Goal: Information Seeking & Learning: Learn about a topic

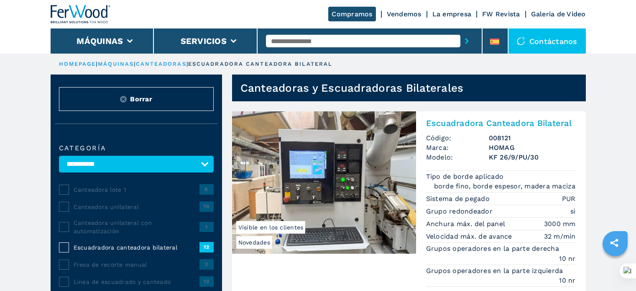
select select "**********"
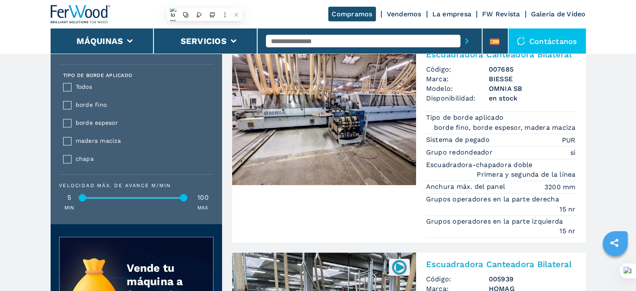
drag, startPoint x: 0, startPoint y: 0, endPoint x: 306, endPoint y: 40, distance: 308.8
click at [306, 40] on input "text" at bounding box center [363, 41] width 195 height 13
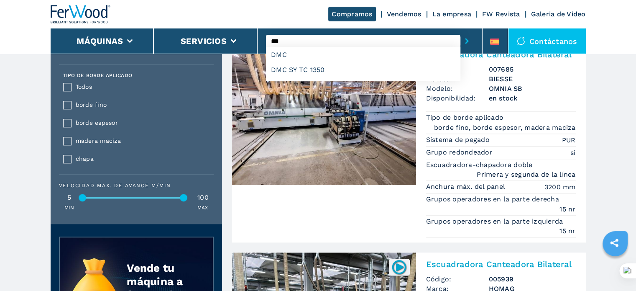
type input "***"
click at [461, 31] on button "submit-button" at bounding box center [467, 40] width 13 height 19
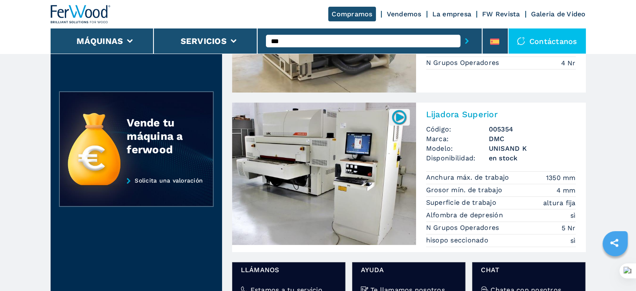
scroll to position [167, 0]
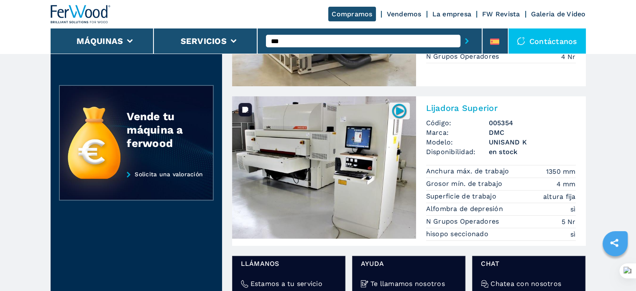
click at [364, 206] on img at bounding box center [324, 167] width 184 height 142
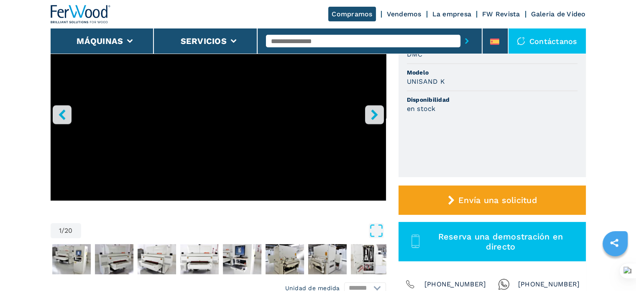
scroll to position [293, 0]
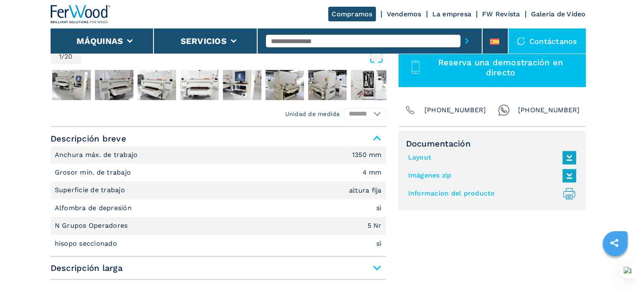
click at [374, 269] on span "Descripción larga" at bounding box center [219, 267] width 336 height 15
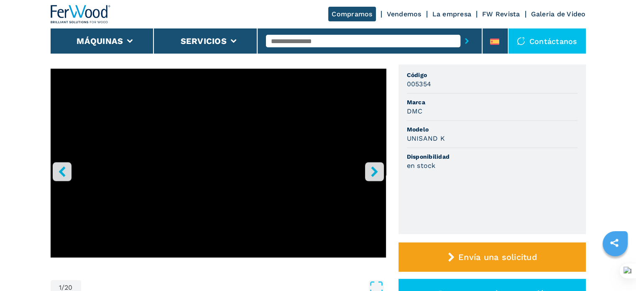
scroll to position [0, 0]
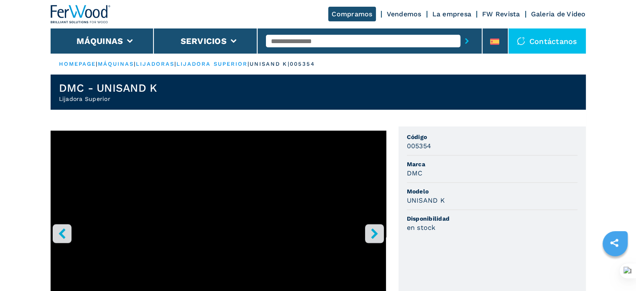
click at [376, 231] on icon "right-button" at bounding box center [374, 233] width 10 height 10
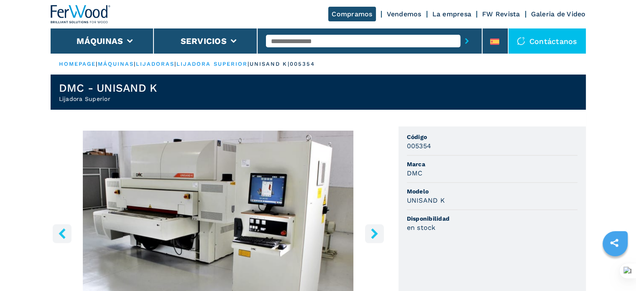
click at [377, 232] on icon "right-button" at bounding box center [374, 233] width 10 height 10
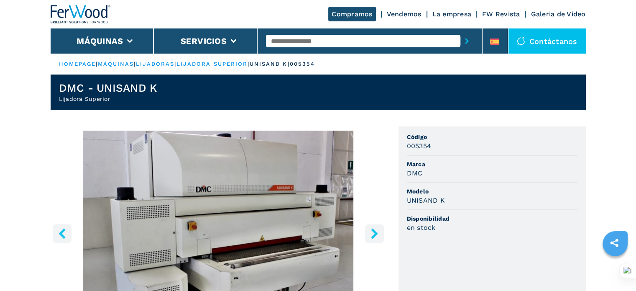
click at [377, 232] on icon "right-button" at bounding box center [374, 233] width 10 height 10
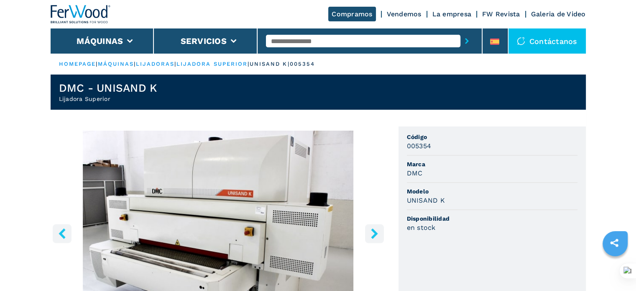
click at [377, 232] on icon "right-button" at bounding box center [374, 233] width 10 height 10
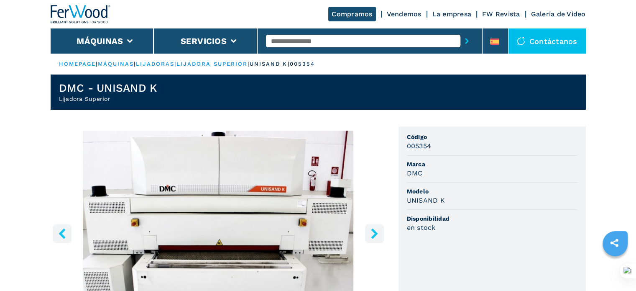
click at [377, 232] on icon "right-button" at bounding box center [374, 233] width 10 height 10
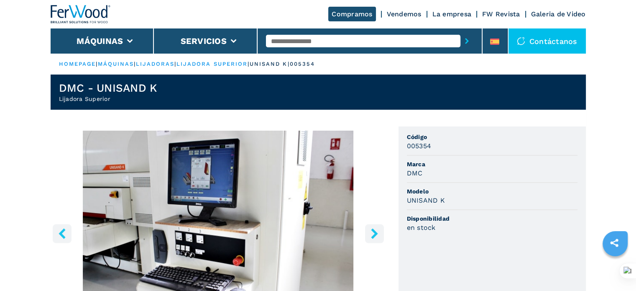
click at [377, 232] on icon "right-button" at bounding box center [374, 233] width 10 height 10
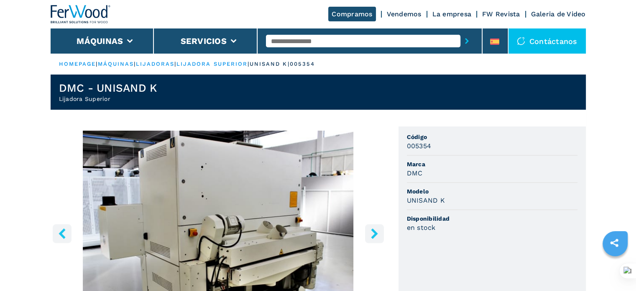
click at [377, 232] on icon "right-button" at bounding box center [374, 233] width 10 height 10
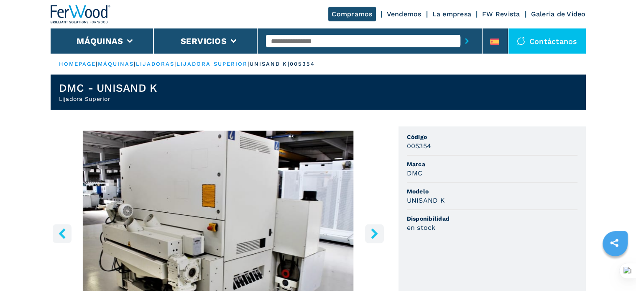
click at [377, 232] on icon "right-button" at bounding box center [374, 233] width 10 height 10
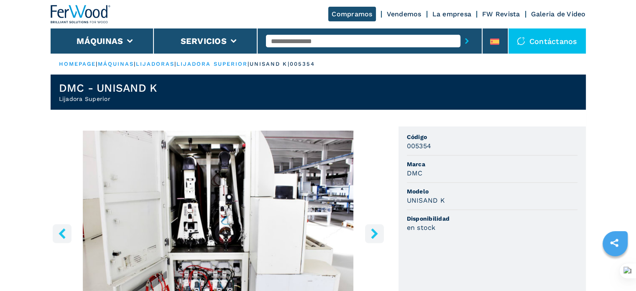
click at [373, 229] on icon "right-button" at bounding box center [374, 233] width 10 height 10
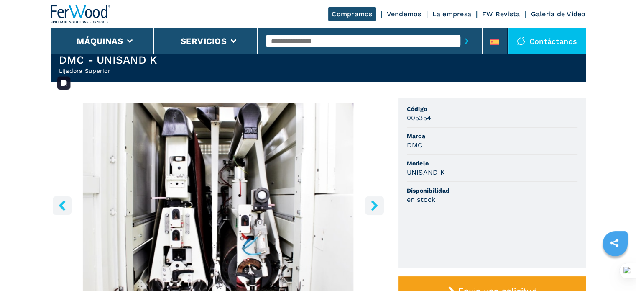
scroll to position [84, 0]
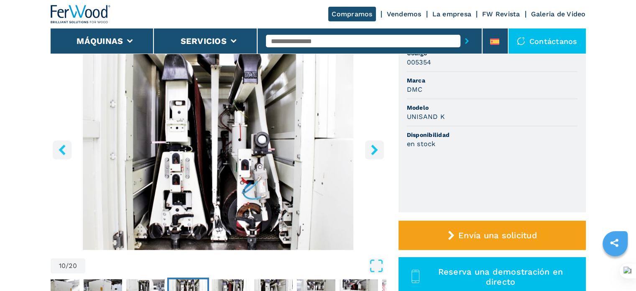
click at [377, 149] on icon "right-button" at bounding box center [374, 149] width 10 height 10
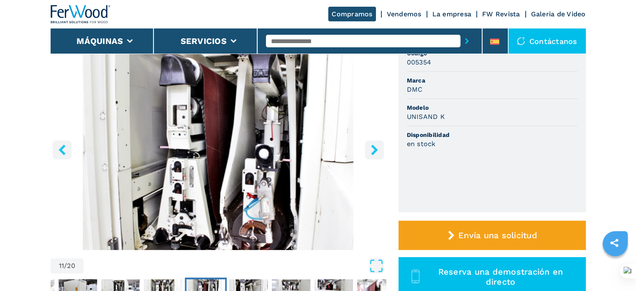
click at [377, 154] on icon "right-button" at bounding box center [374, 149] width 10 height 10
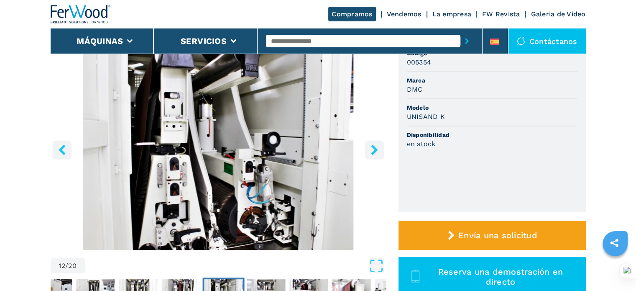
click at [309, 43] on input "text" at bounding box center [363, 41] width 195 height 13
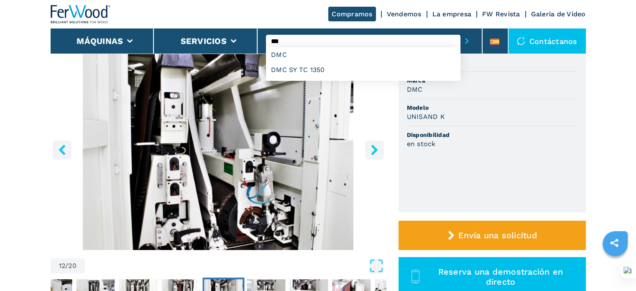
type input "***"
click at [461, 31] on button "submit-button" at bounding box center [467, 40] width 13 height 19
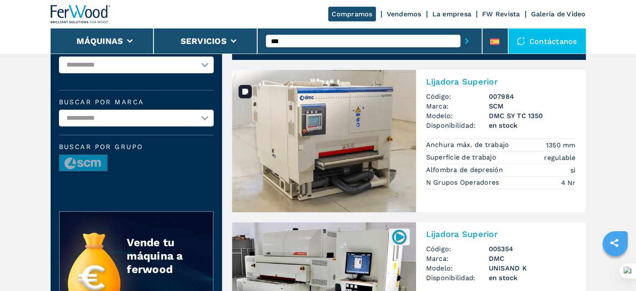
scroll to position [42, 0]
